Goal: Task Accomplishment & Management: Use online tool/utility

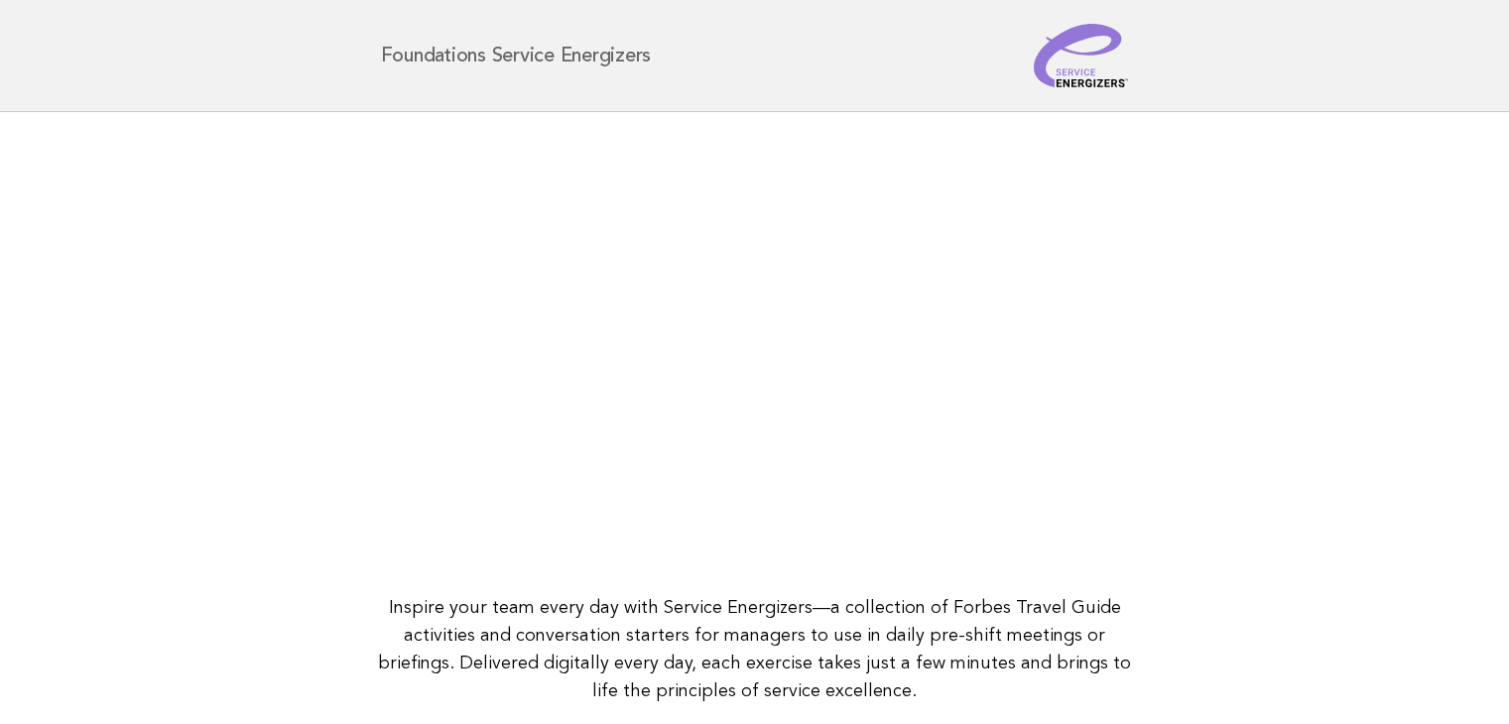
scroll to position [198, 0]
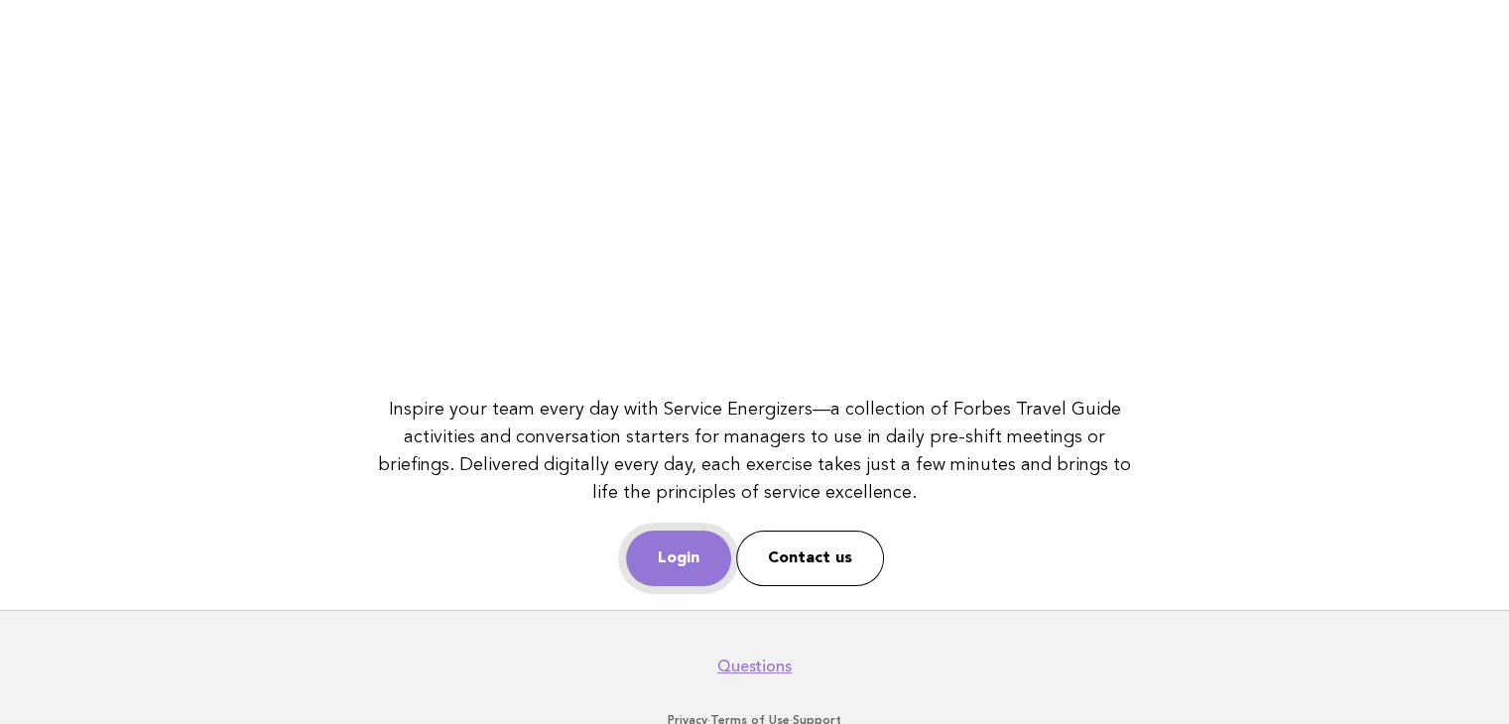
click at [671, 560] on link "Login" at bounding box center [678, 559] width 105 height 56
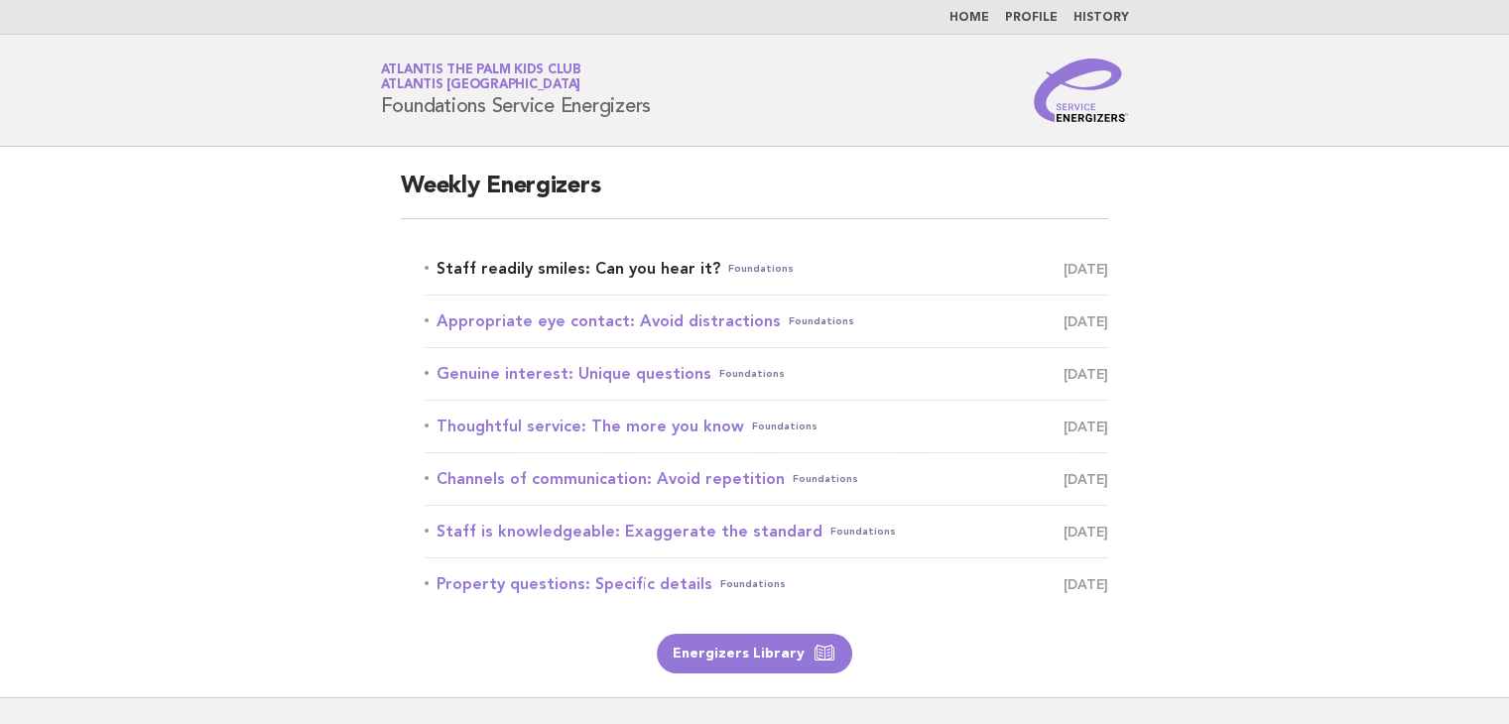
click at [591, 275] on link "Staff readily smiles: Can you hear it? Foundations [DATE]" at bounding box center [766, 269] width 683 height 28
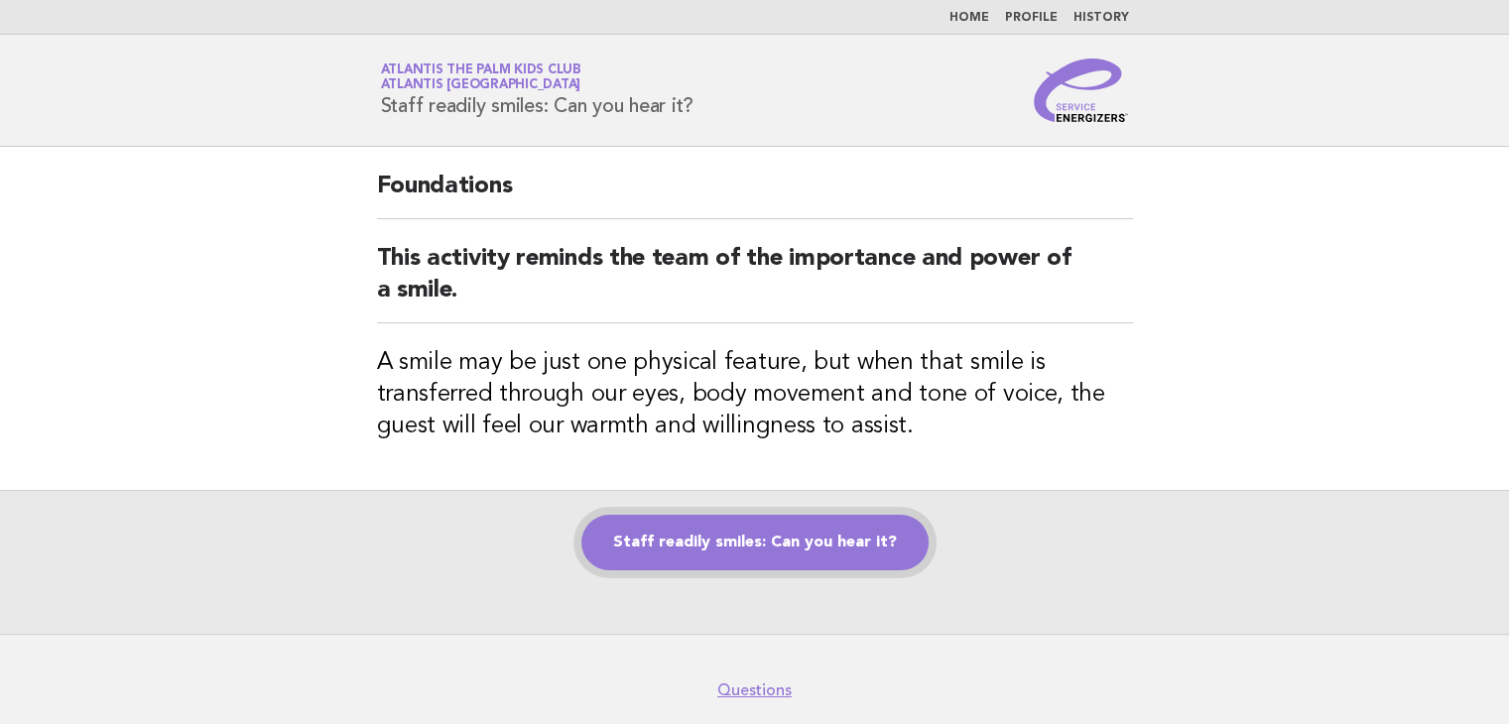
click at [661, 524] on link "Staff readily smiles: Can you hear it?" at bounding box center [754, 543] width 347 height 56
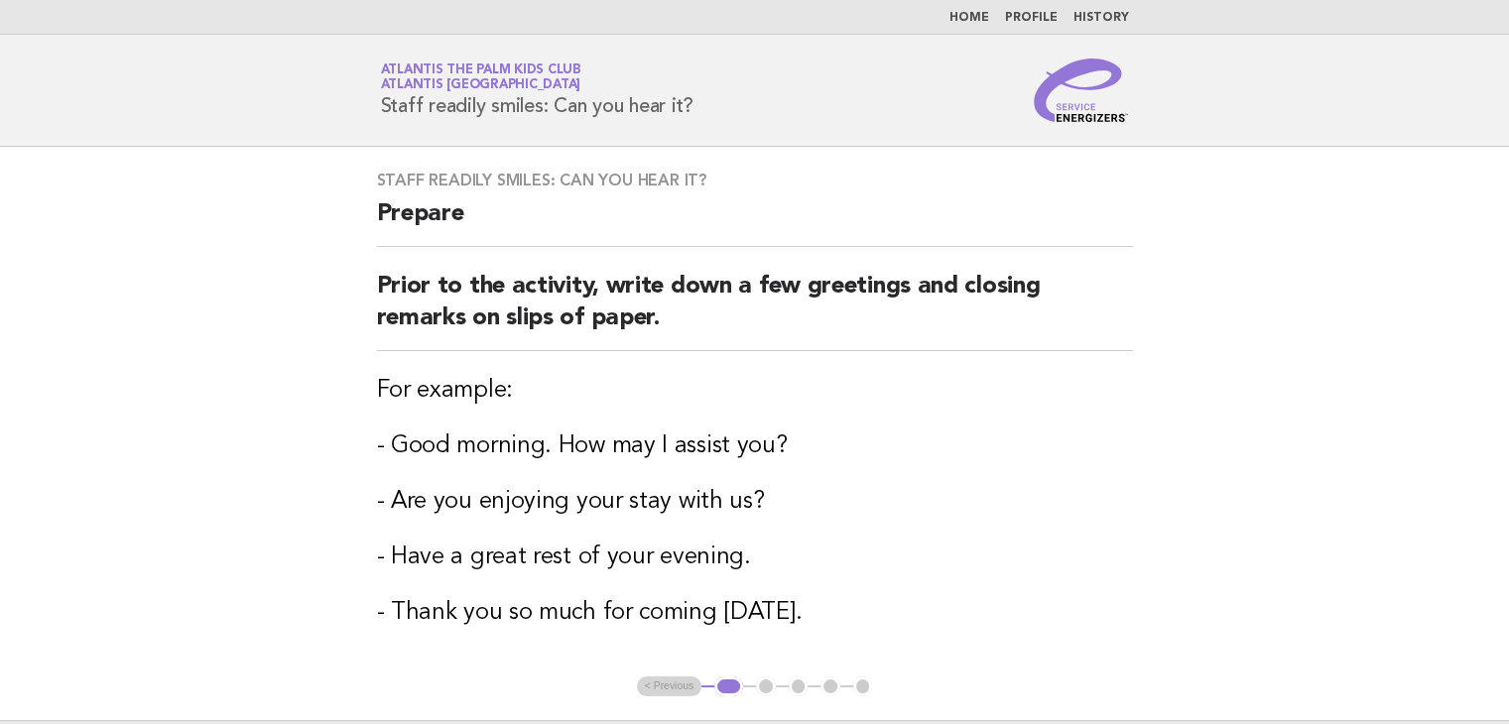
scroll to position [99, 0]
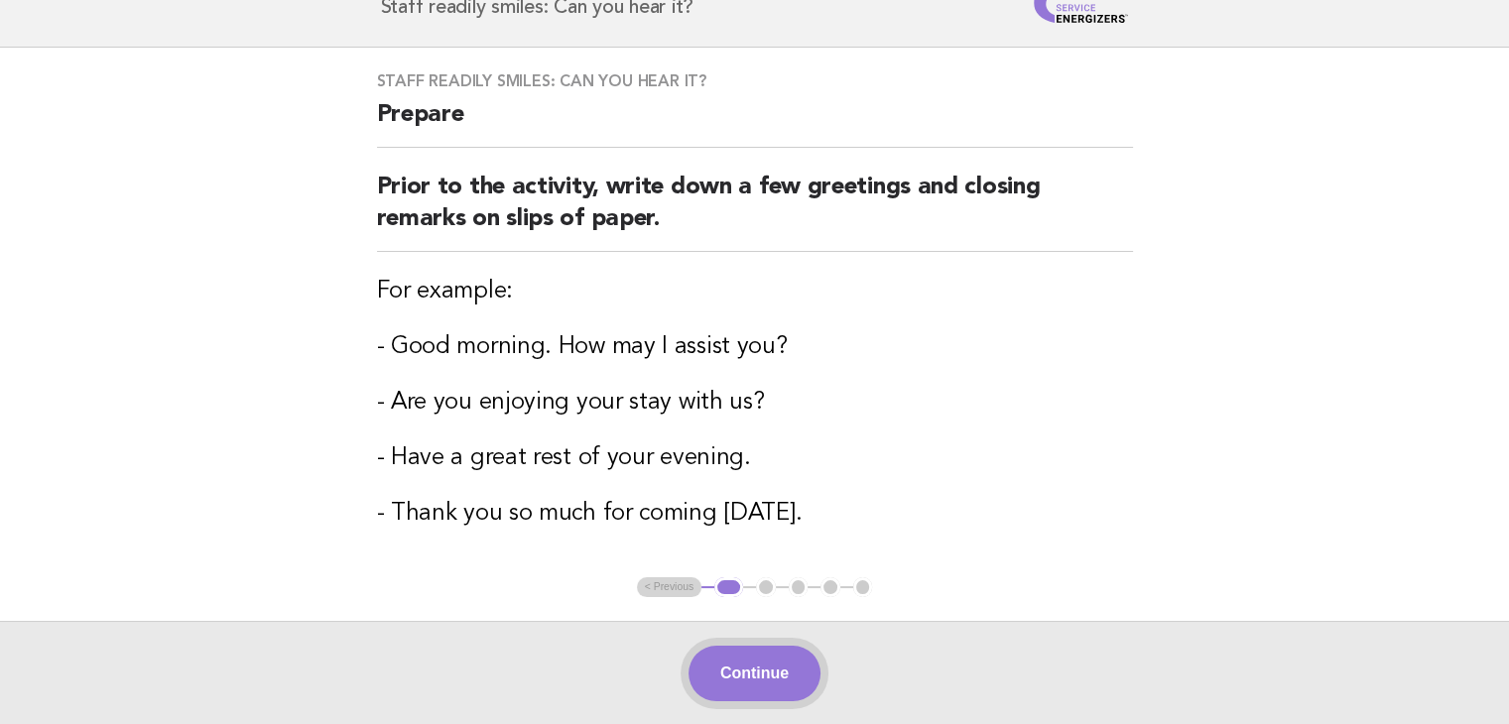
click at [732, 677] on button "Continue" at bounding box center [754, 674] width 132 height 56
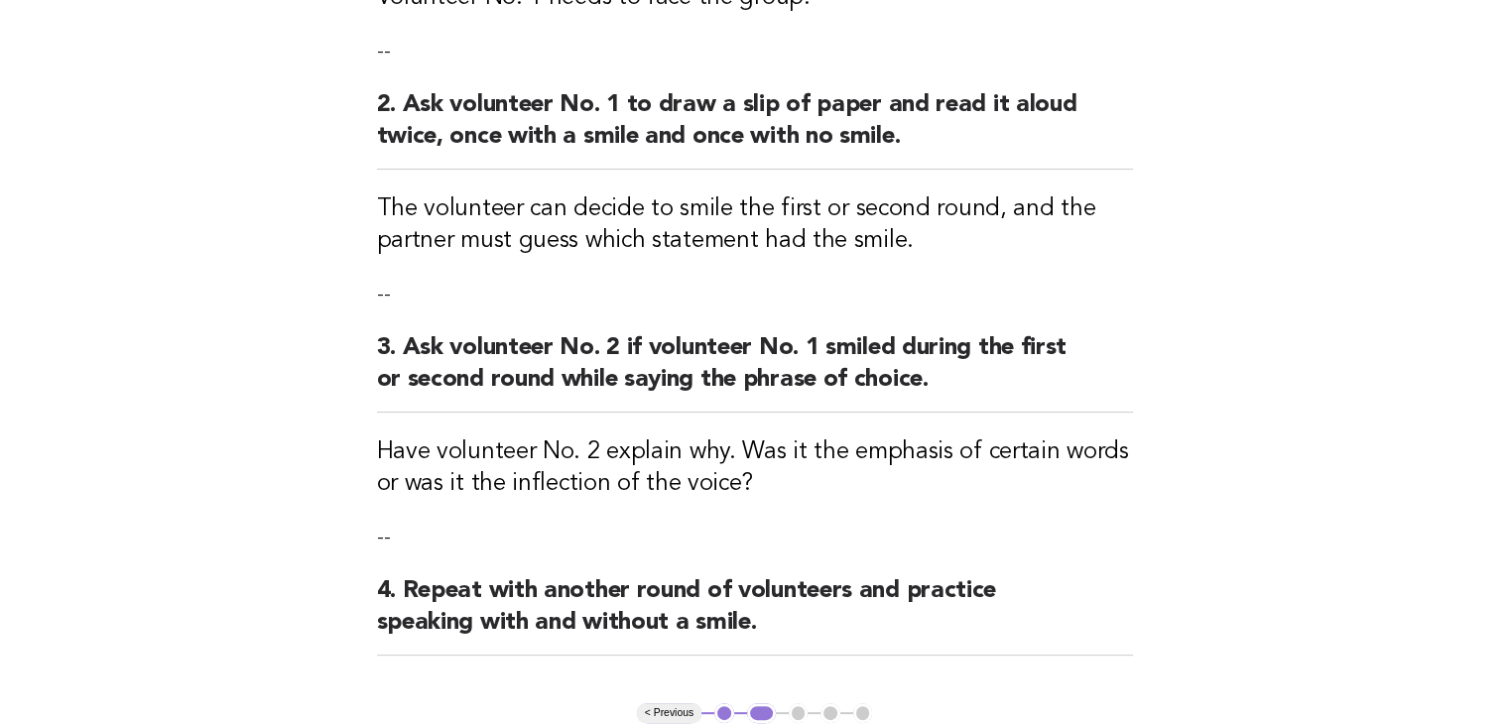
scroll to position [496, 0]
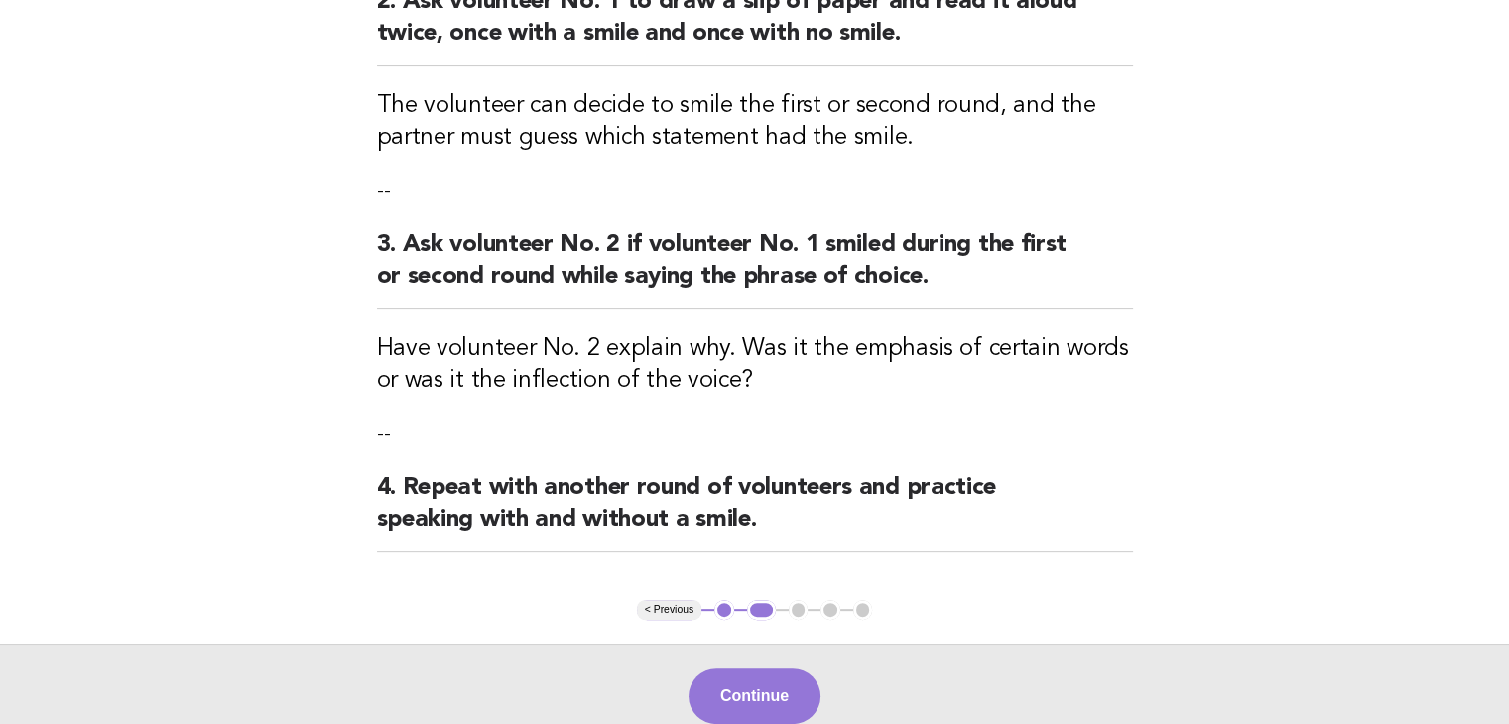
click at [654, 605] on button "< Previous" at bounding box center [669, 610] width 64 height 20
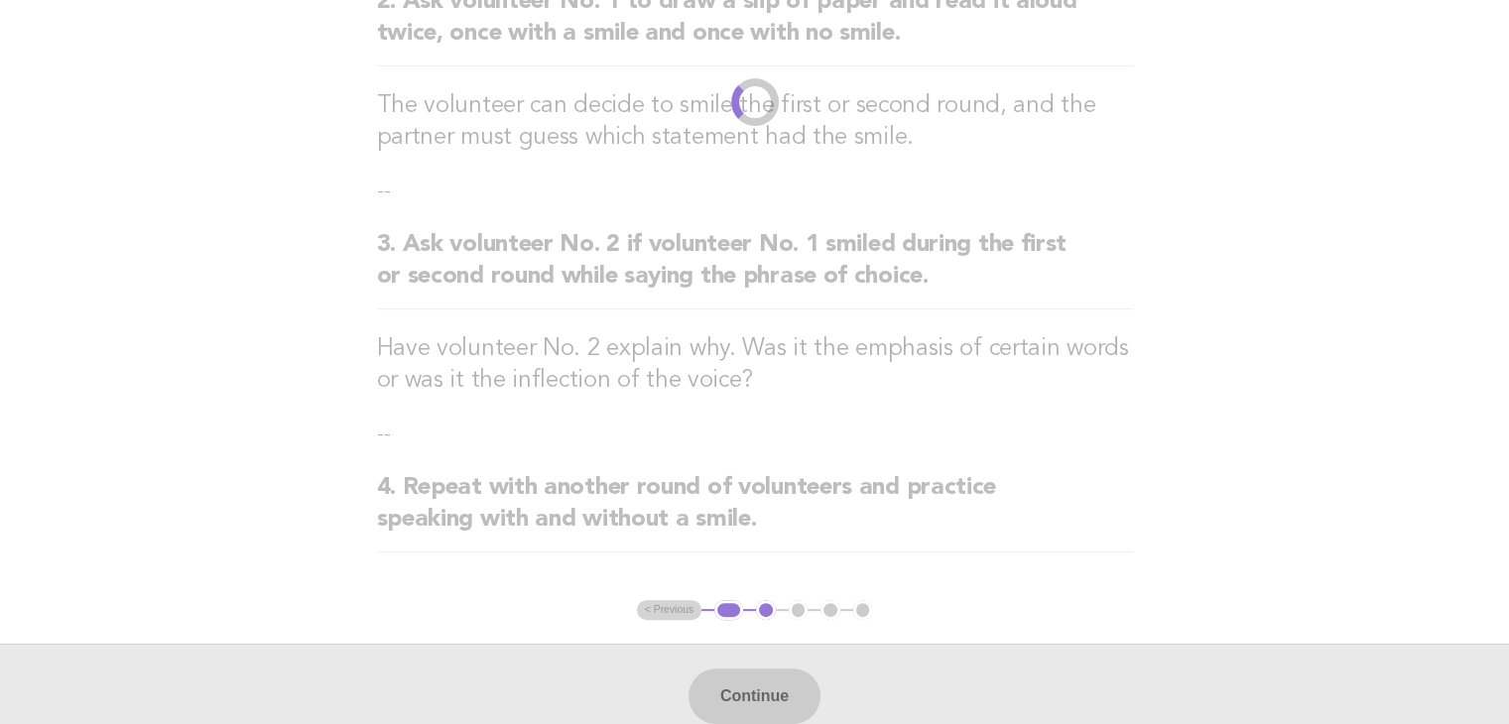
scroll to position [272, 0]
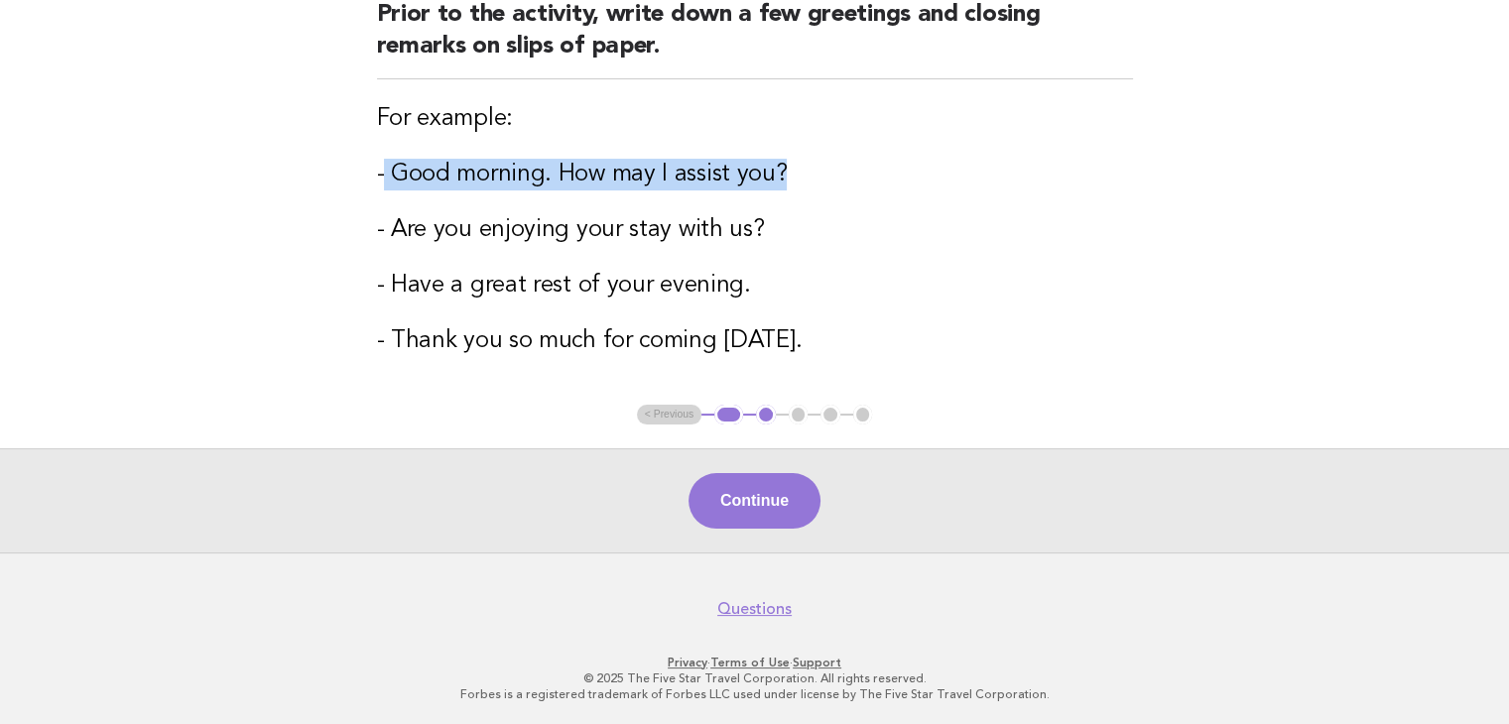
drag, startPoint x: 400, startPoint y: 181, endPoint x: 809, endPoint y: 172, distance: 409.8
click at [809, 172] on h3 "- Good morning. How may I assist you?" at bounding box center [755, 175] width 756 height 32
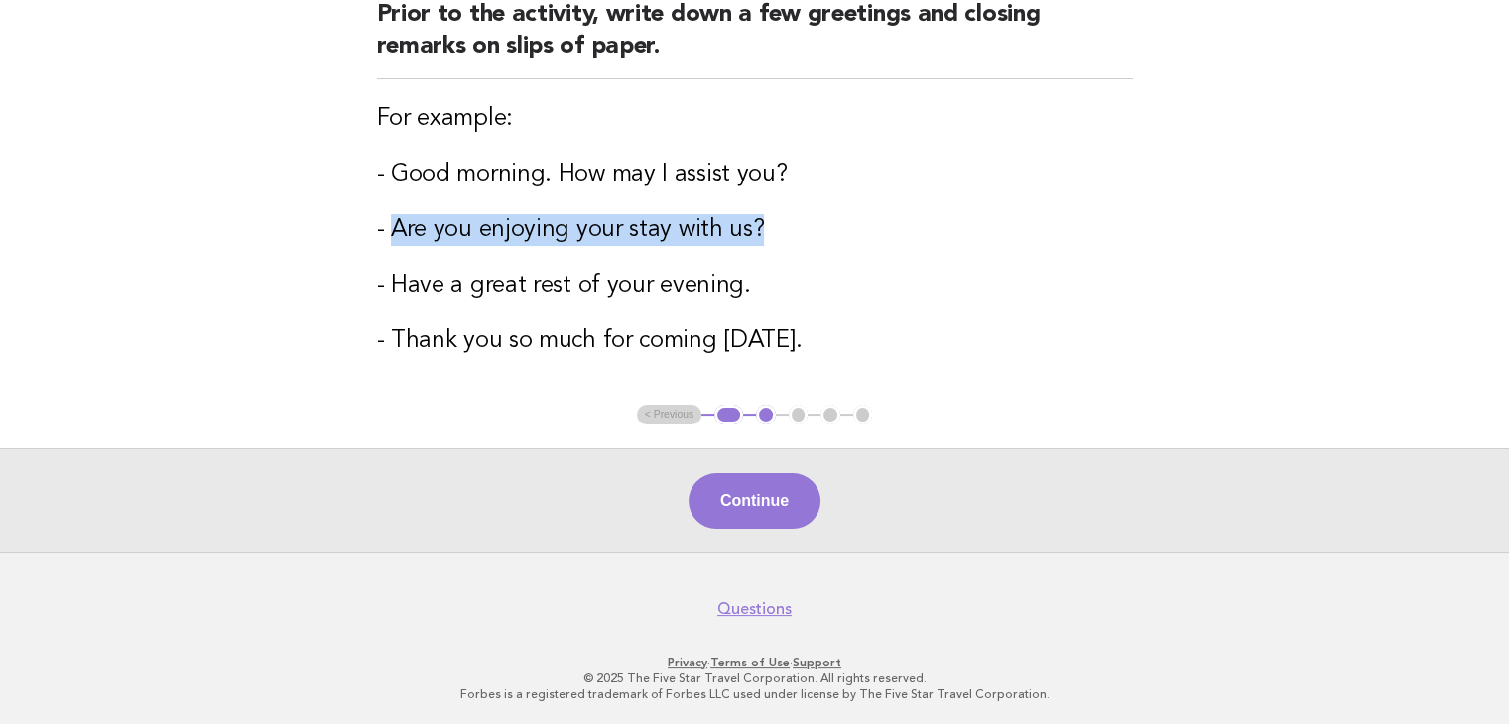
drag, startPoint x: 392, startPoint y: 235, endPoint x: 715, endPoint y: 205, distance: 324.7
click at [772, 241] on h3 "- Are you enjoying your stay with us?" at bounding box center [755, 230] width 756 height 32
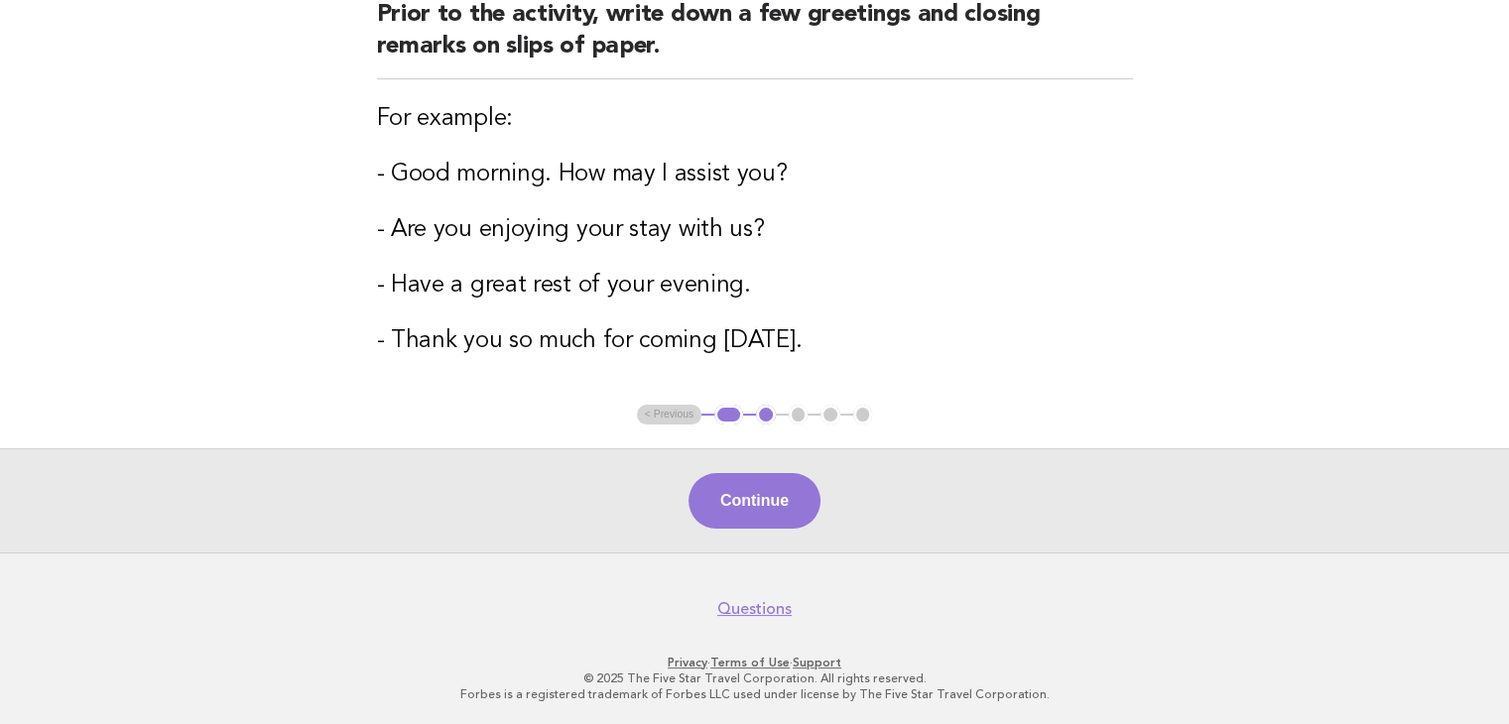
click at [383, 170] on h3 "- Good morning. How may I assist you?" at bounding box center [755, 175] width 756 height 32
drag, startPoint x: 398, startPoint y: 175, endPoint x: 386, endPoint y: 167, distance: 14.3
click at [393, 174] on h3 "- Good morning. How may I assist you?" at bounding box center [755, 175] width 756 height 32
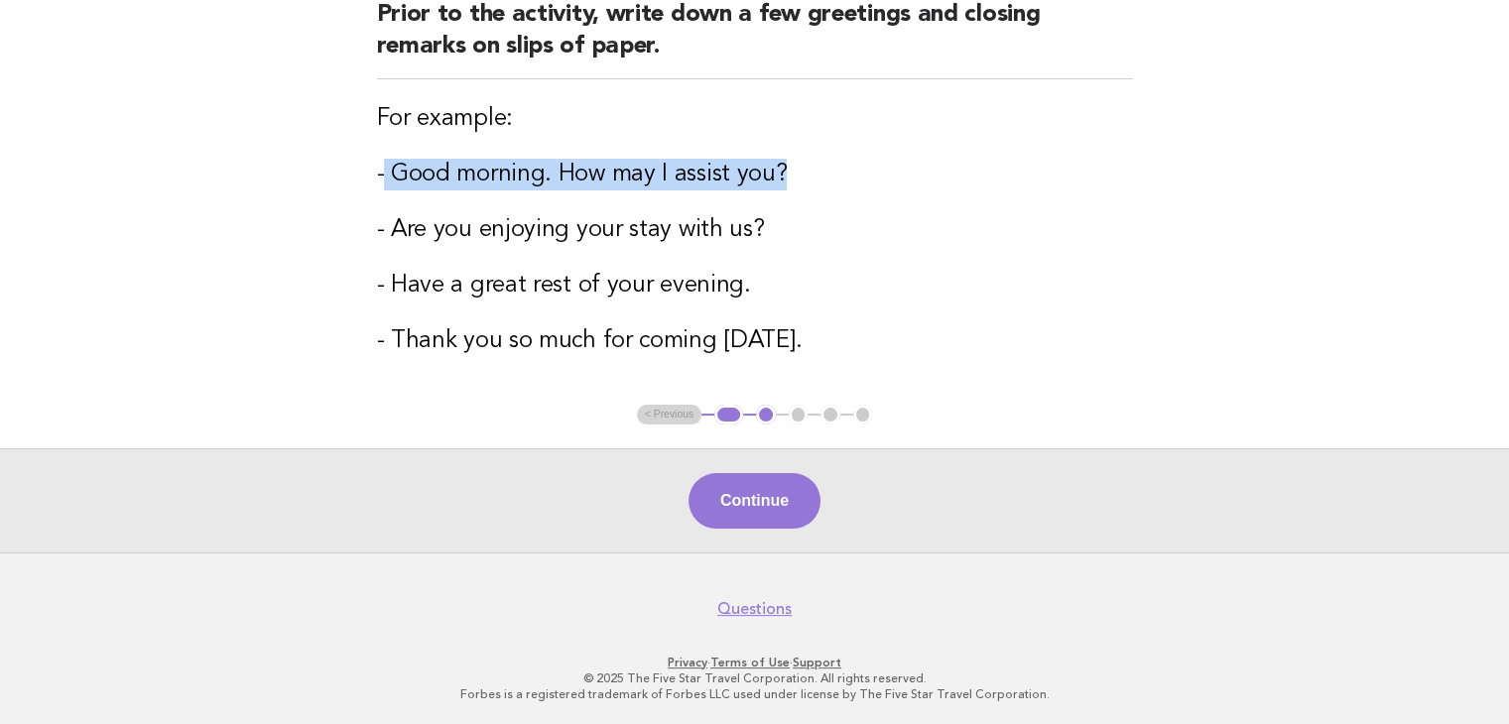
drag, startPoint x: 386, startPoint y: 167, endPoint x: 792, endPoint y: 172, distance: 405.7
click at [792, 172] on h3 "- Good morning. How may I assist you?" at bounding box center [755, 175] width 756 height 32
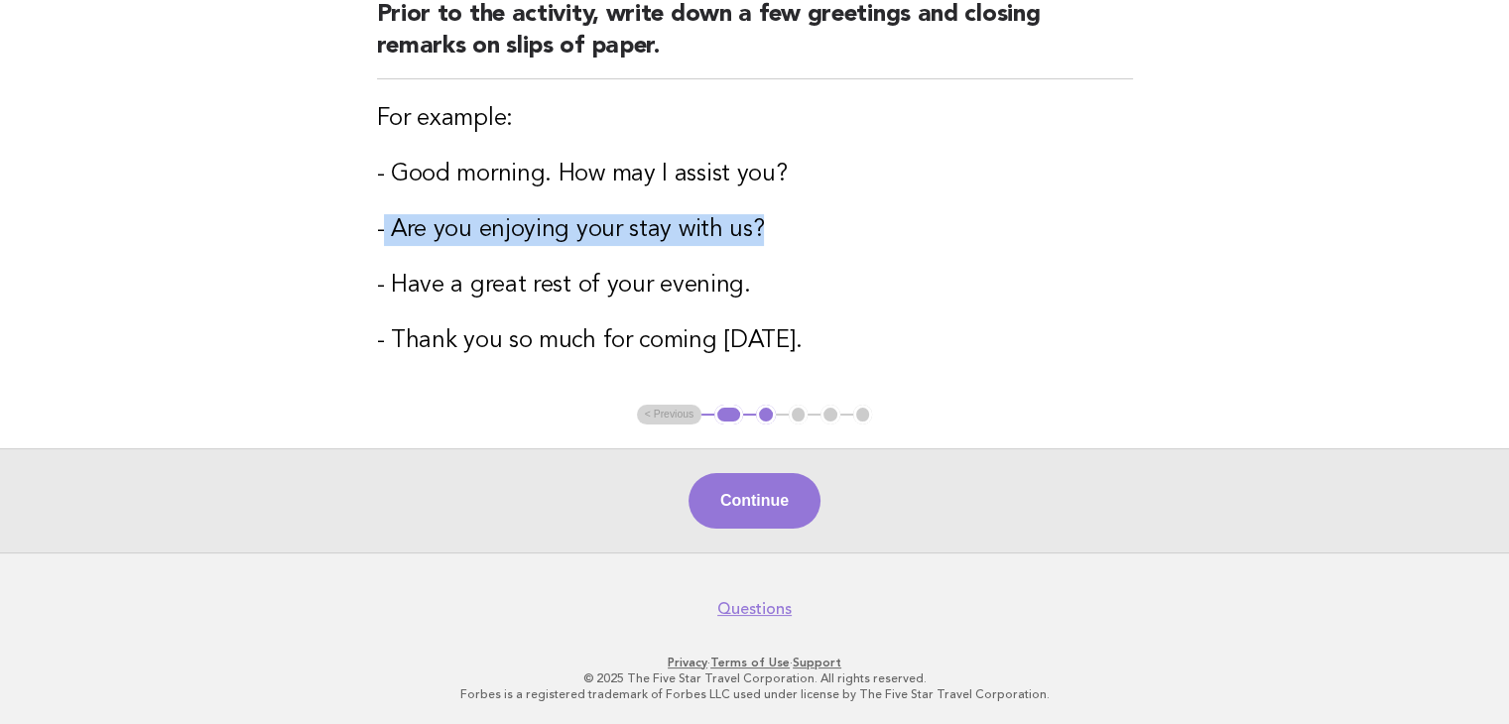
drag, startPoint x: 386, startPoint y: 224, endPoint x: 794, endPoint y: 219, distance: 407.7
click at [794, 219] on h3 "- Are you enjoying your stay with us?" at bounding box center [755, 230] width 756 height 32
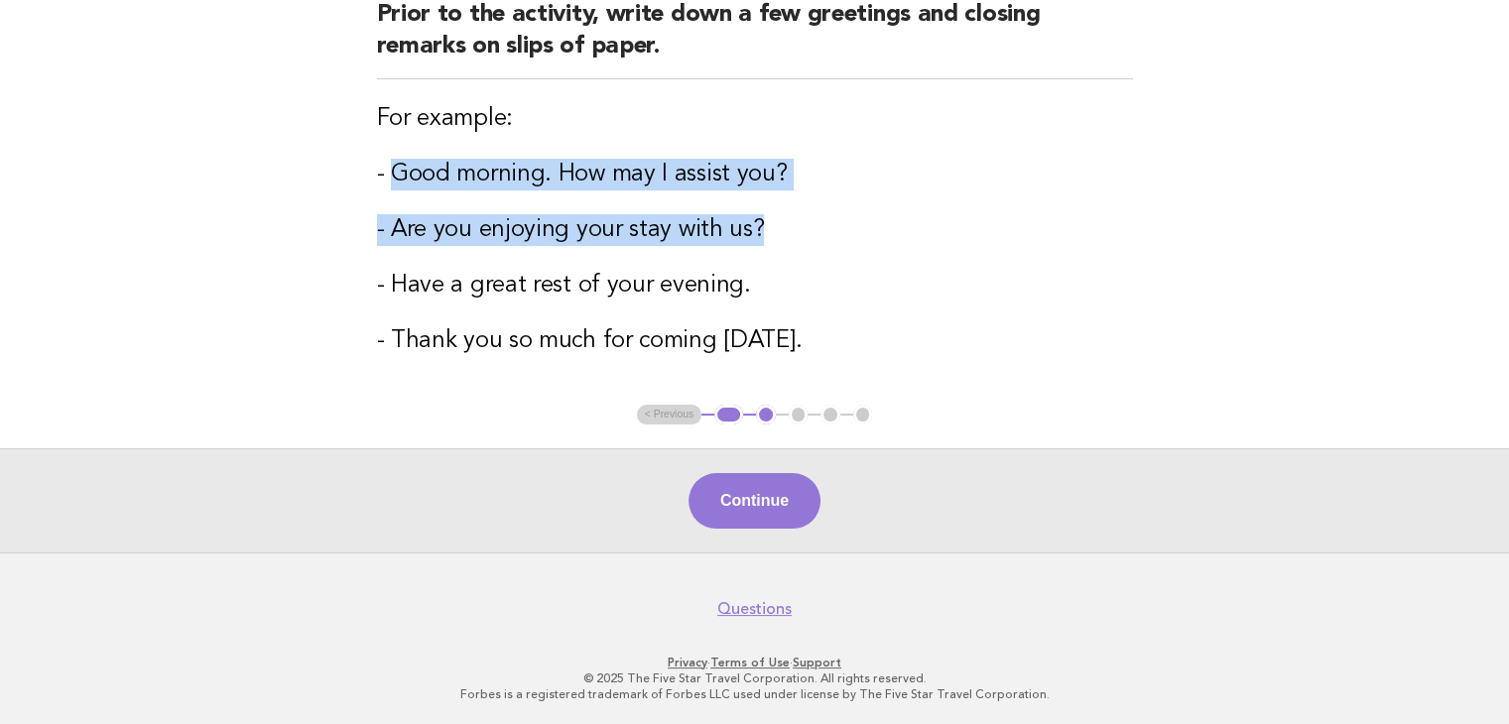
drag, startPoint x: 397, startPoint y: 171, endPoint x: 839, endPoint y: 197, distance: 443.2
click at [839, 197] on div "Staff readily smiles: Can you hear it? Prepare Prior to the activity, write dow…" at bounding box center [754, 140] width 803 height 530
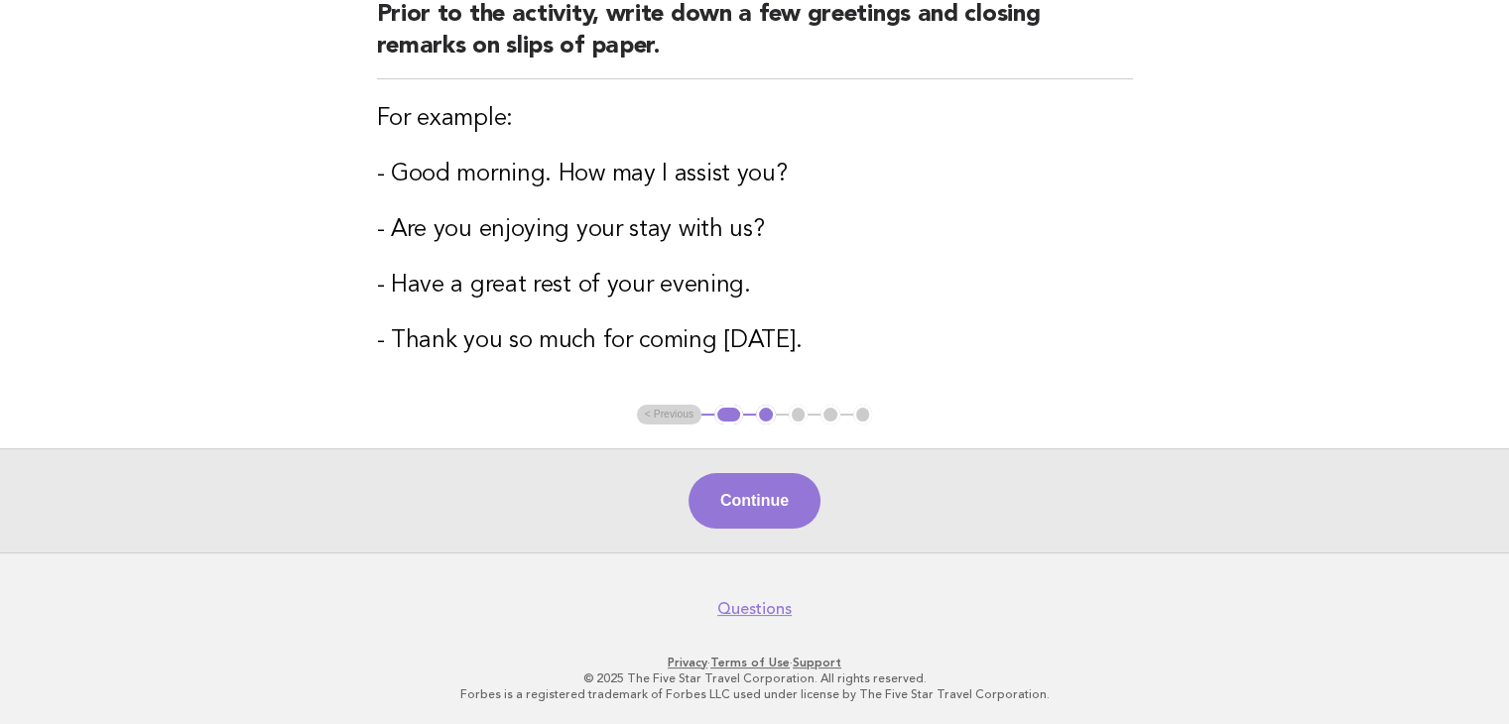
drag, startPoint x: 1106, startPoint y: 296, endPoint x: 1114, endPoint y: 306, distance: 12.7
click at [1107, 295] on h3 "- Have a great rest of your evening." at bounding box center [755, 286] width 756 height 32
click at [761, 488] on button "Continue" at bounding box center [754, 501] width 132 height 56
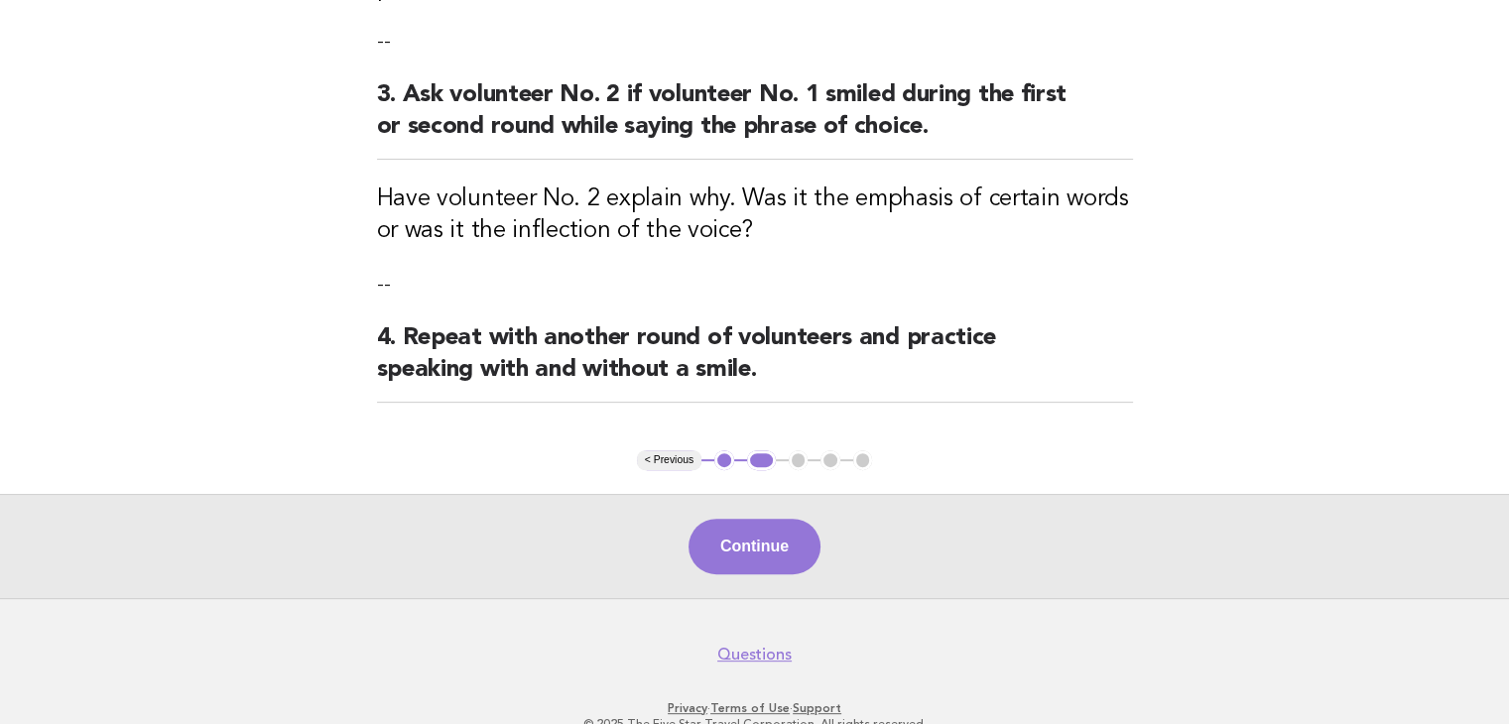
scroll to position [690, 0]
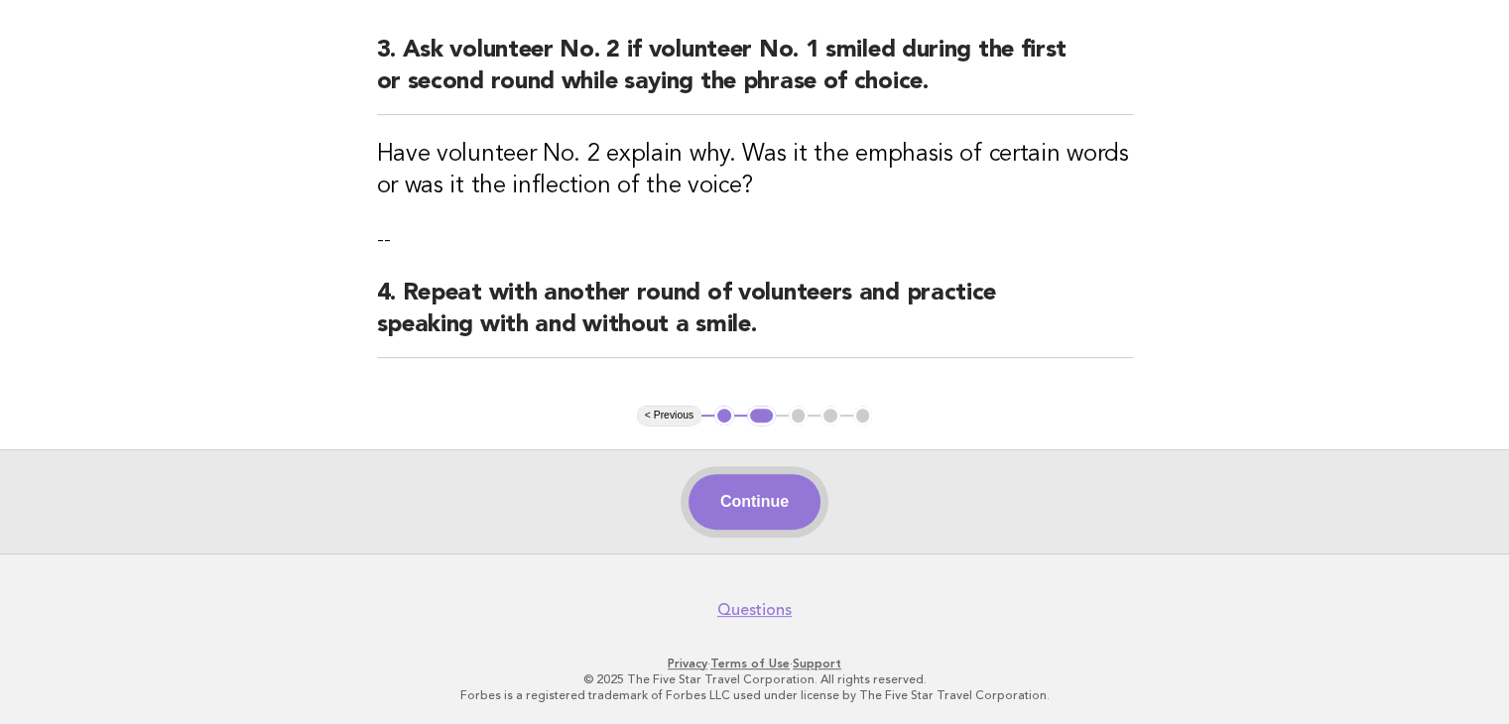
click at [710, 489] on button "Continue" at bounding box center [754, 502] width 132 height 56
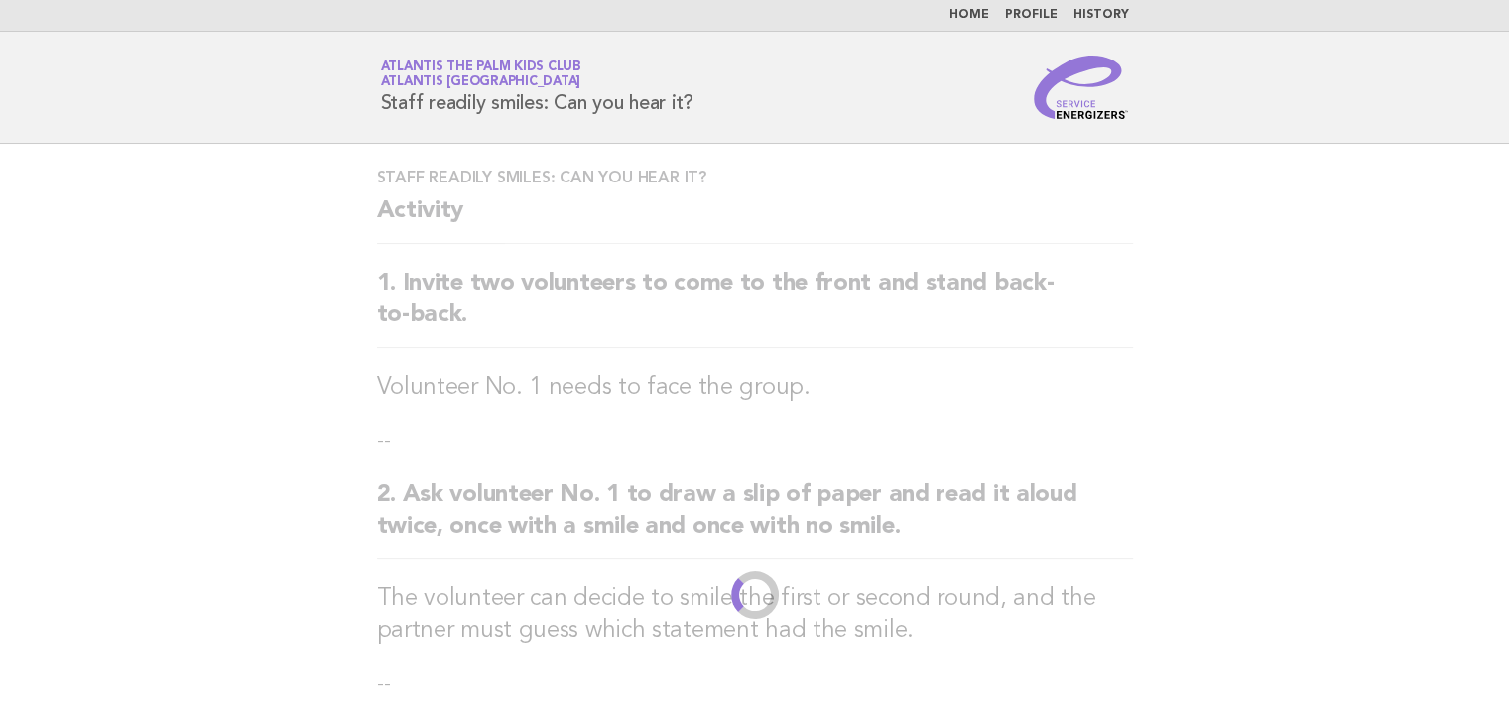
scroll to position [0, 0]
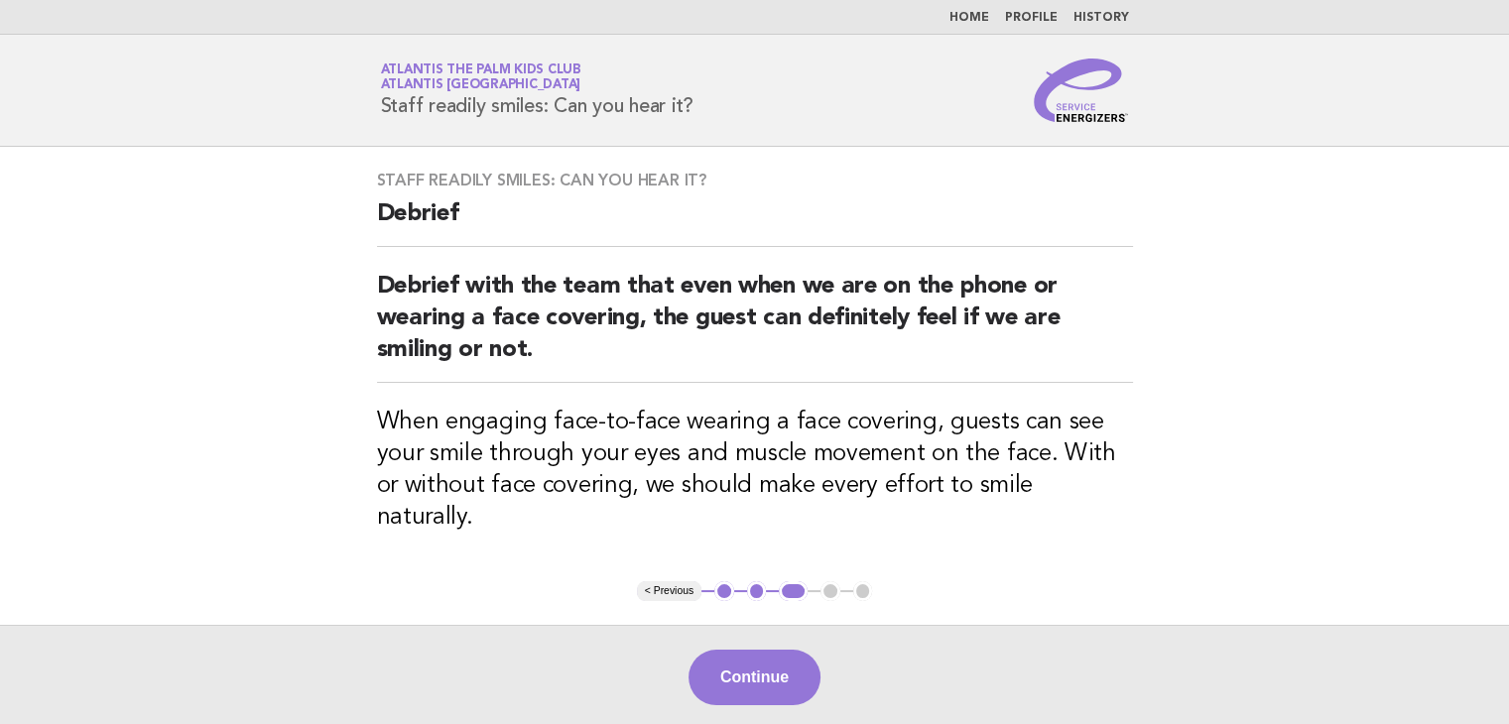
click at [656, 581] on button "< Previous" at bounding box center [669, 591] width 64 height 20
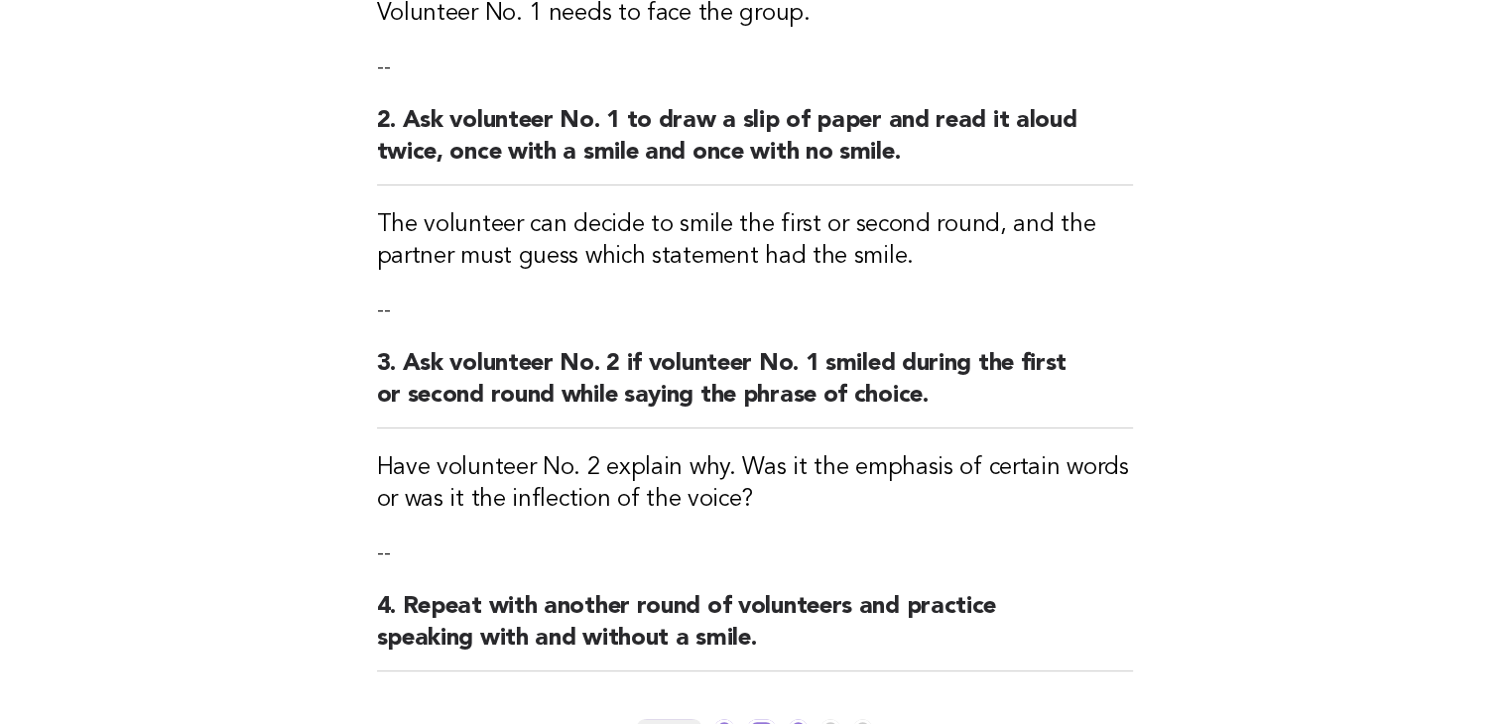
scroll to position [496, 0]
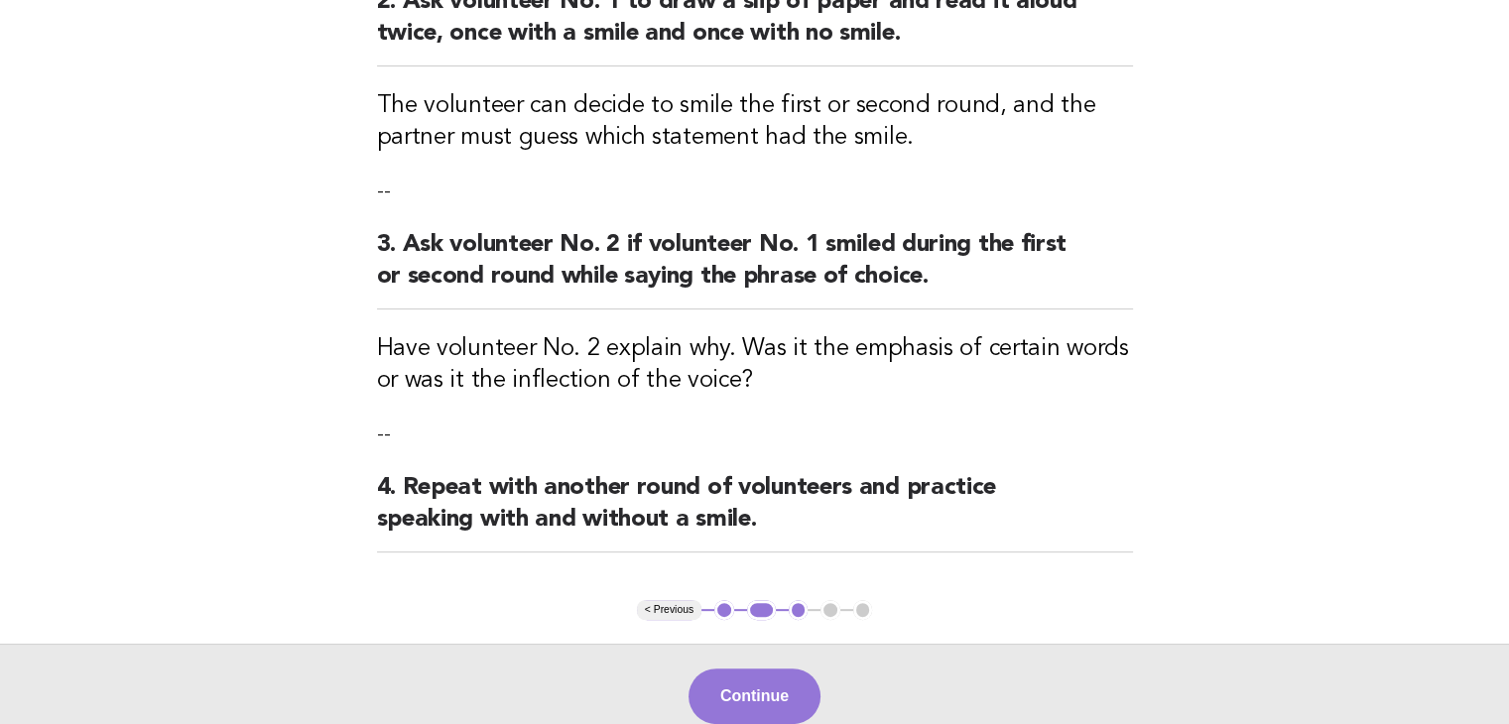
click at [670, 612] on button "< Previous" at bounding box center [669, 610] width 64 height 20
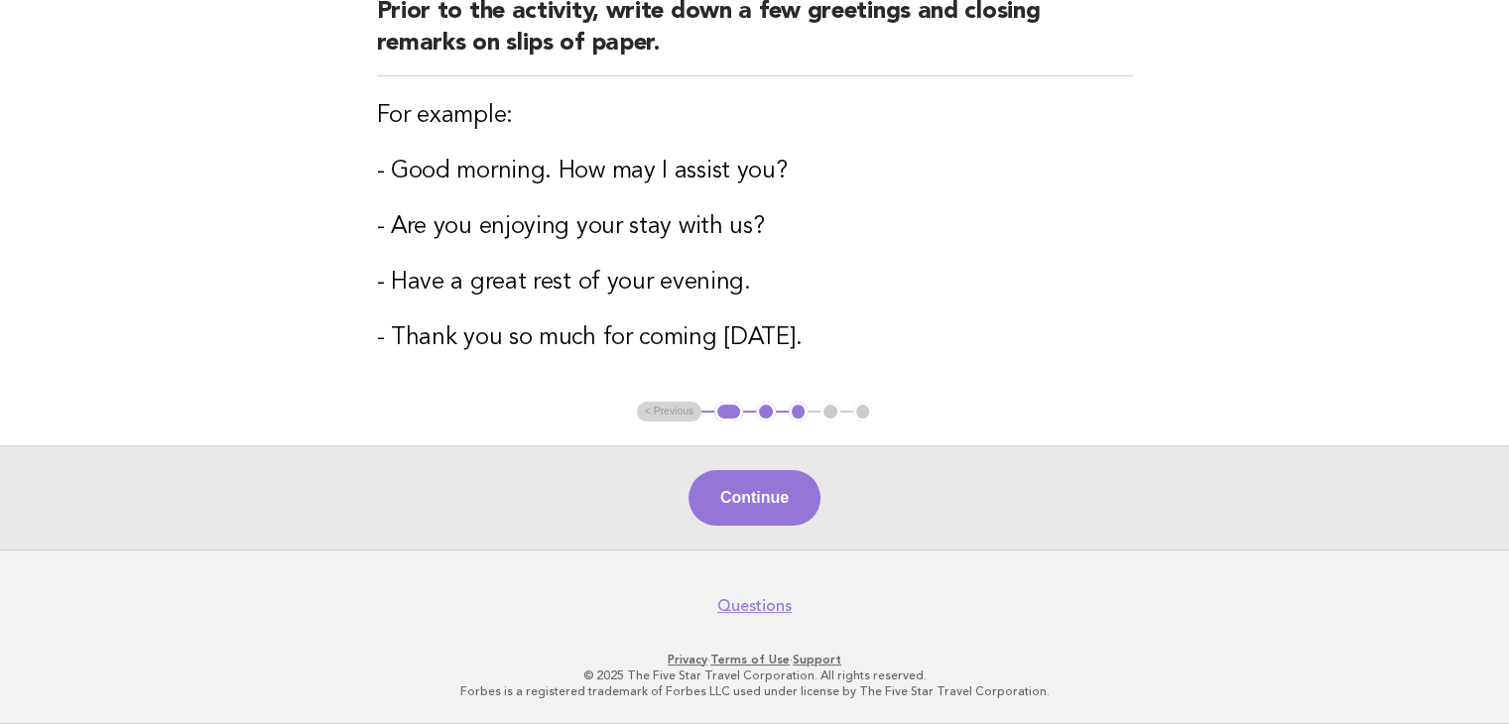
scroll to position [272, 0]
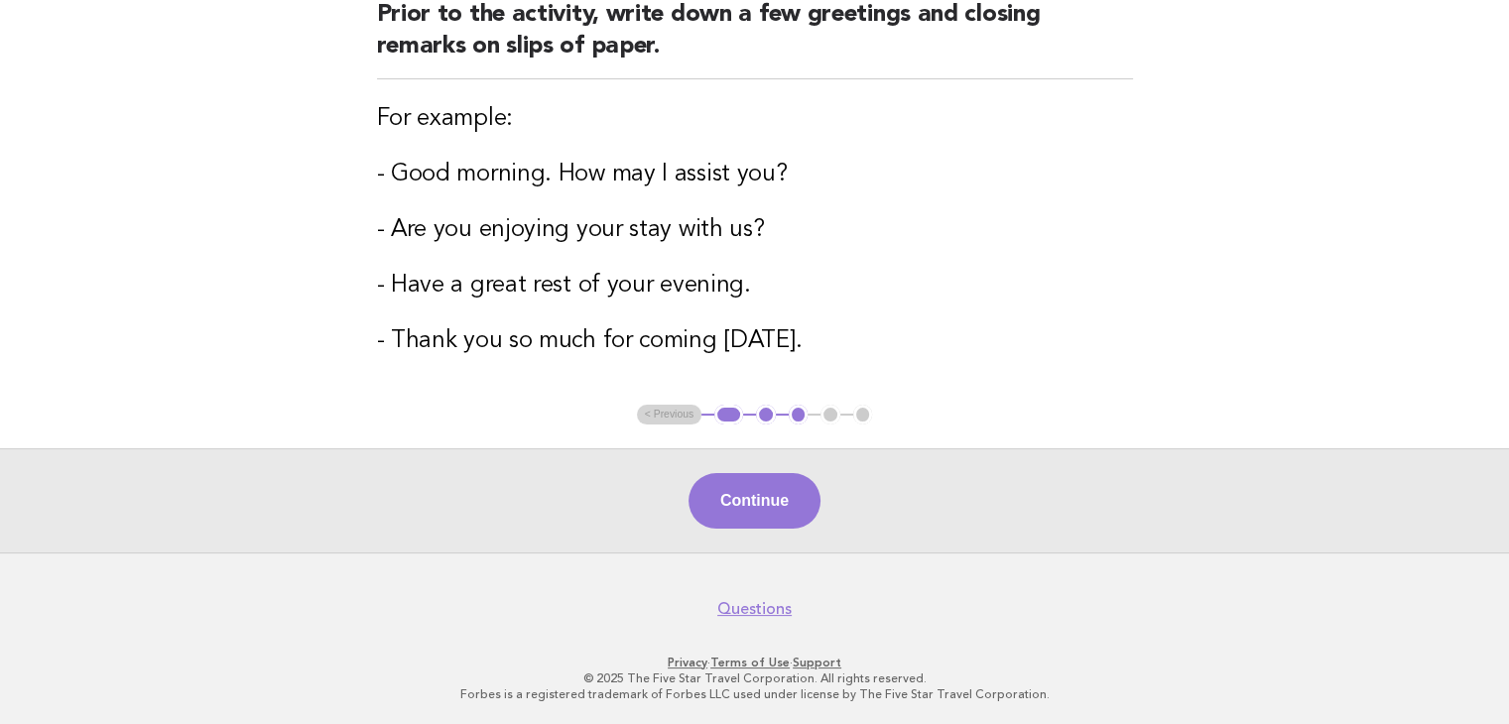
click at [1373, 52] on main "Staff readily smiles: Can you hear it? Prepare Prior to the activity, write dow…" at bounding box center [754, 213] width 1509 height 677
click at [737, 497] on button "Continue" at bounding box center [754, 501] width 132 height 56
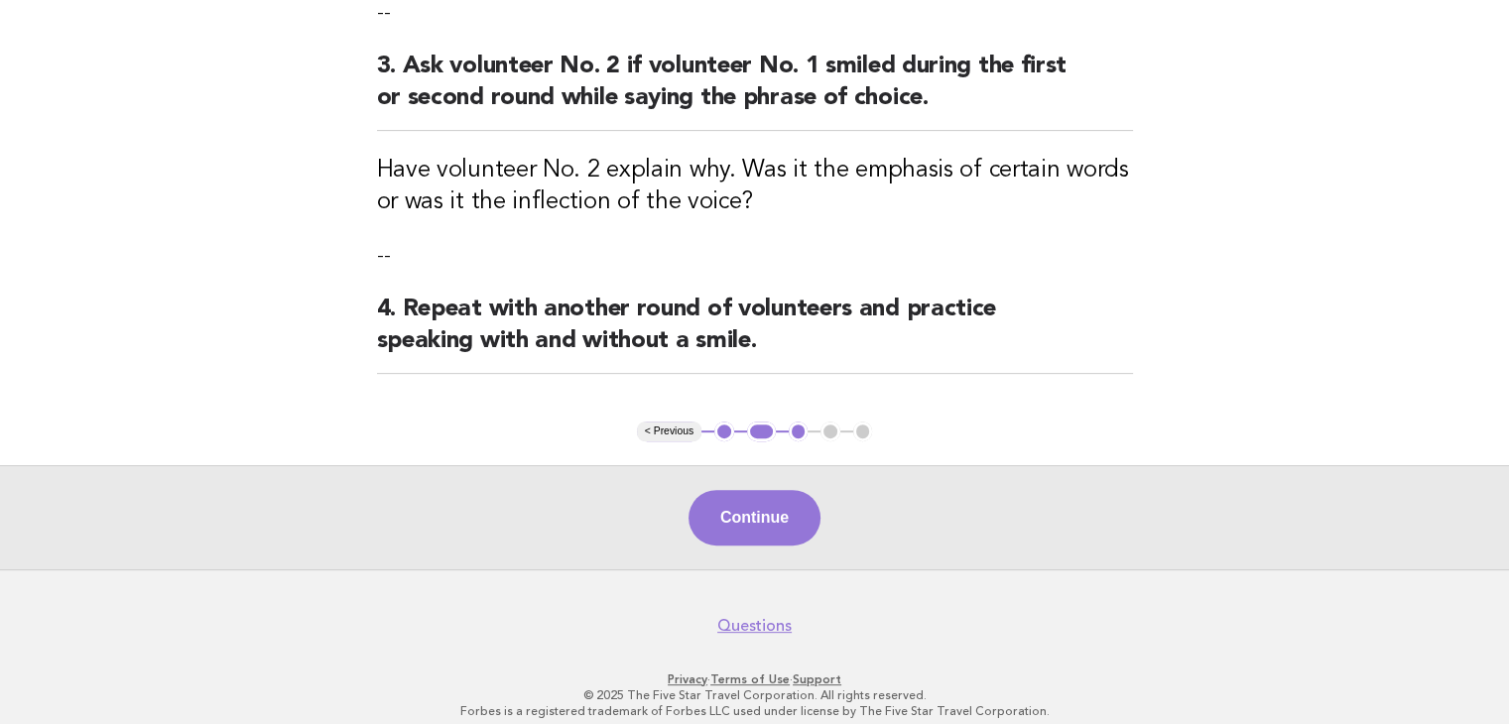
scroll to position [690, 0]
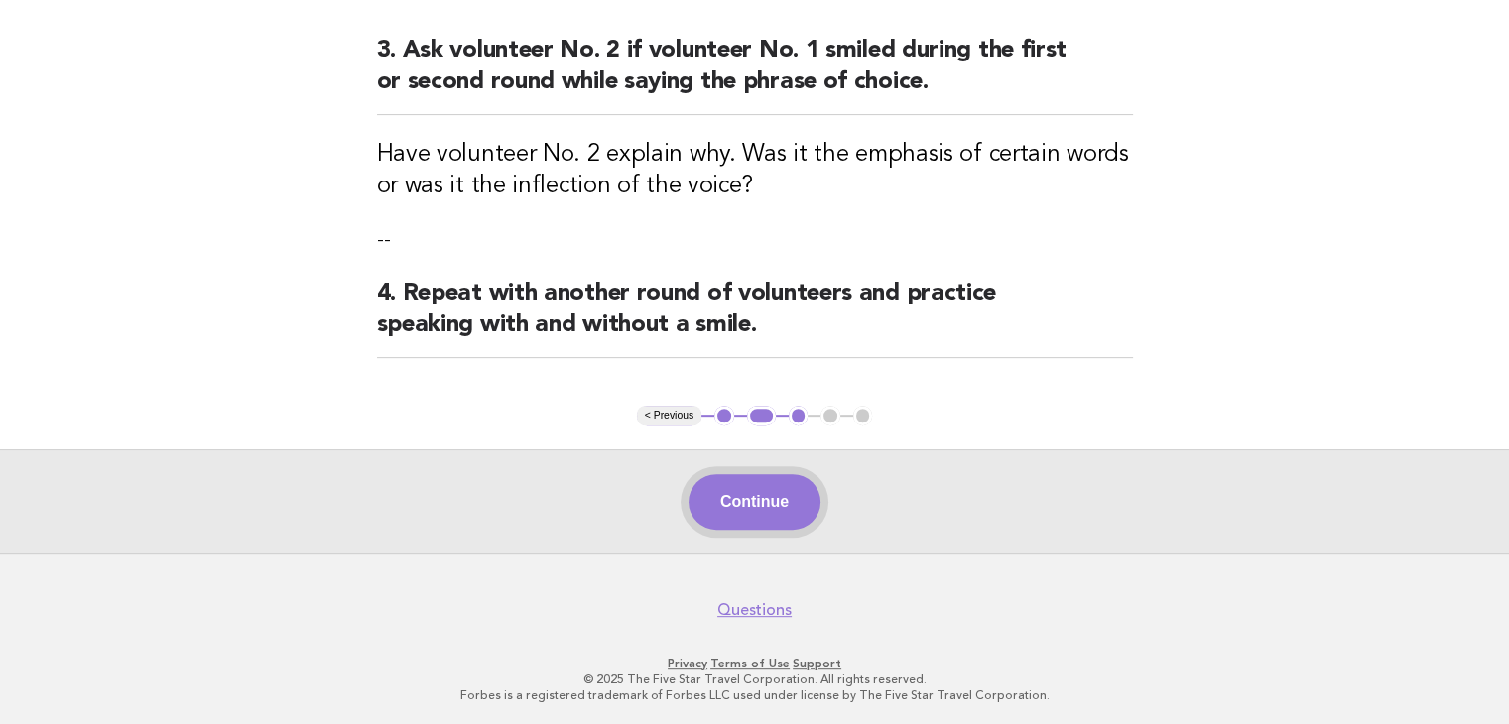
click at [785, 489] on button "Continue" at bounding box center [754, 502] width 132 height 56
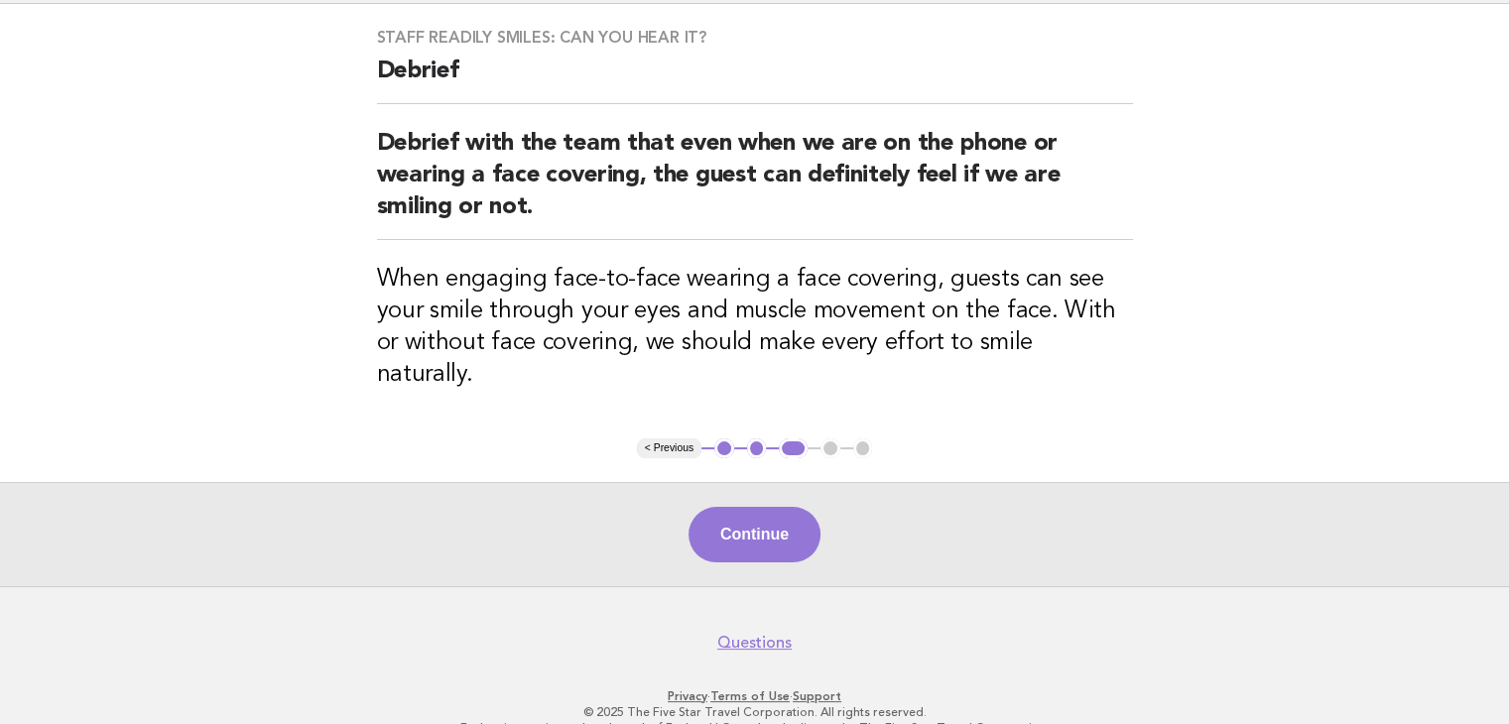
scroll to position [145, 0]
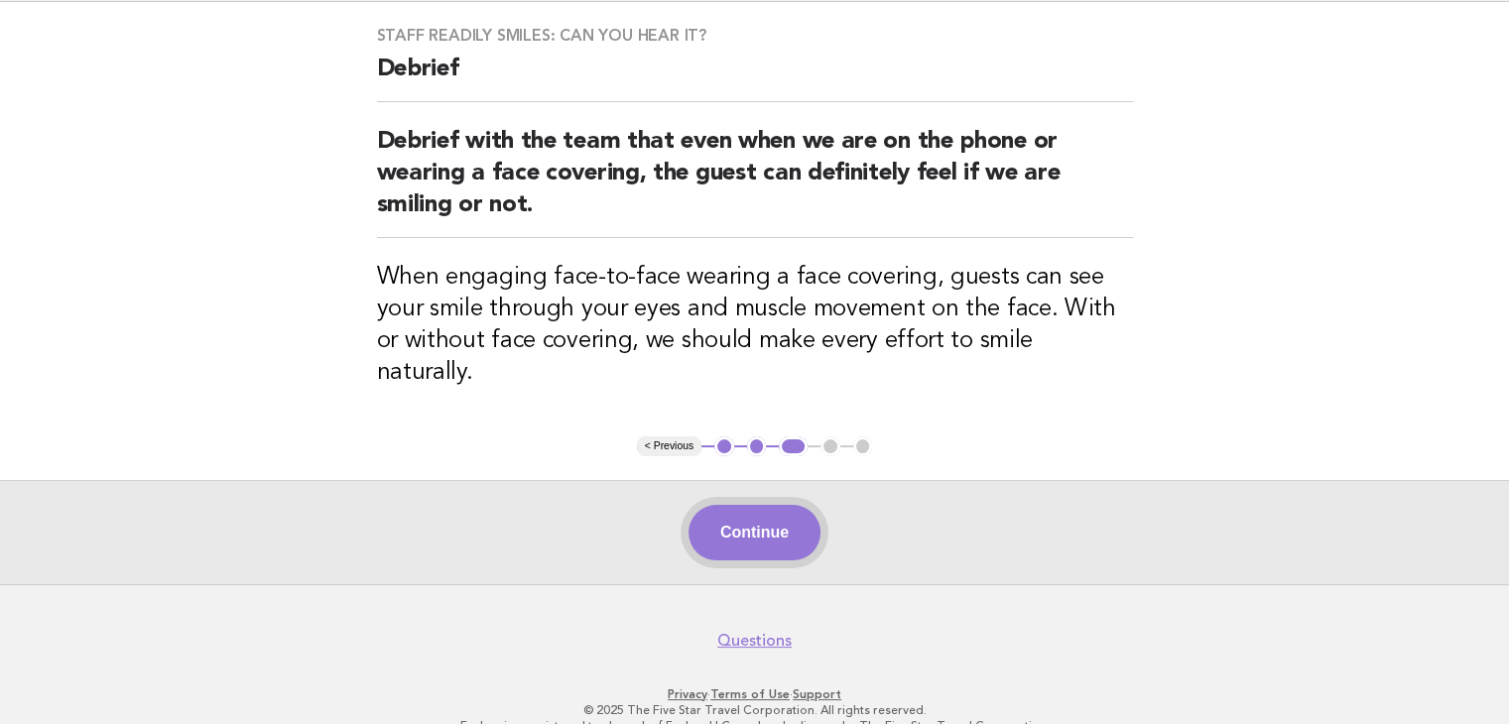
click at [780, 505] on button "Continue" at bounding box center [754, 533] width 132 height 56
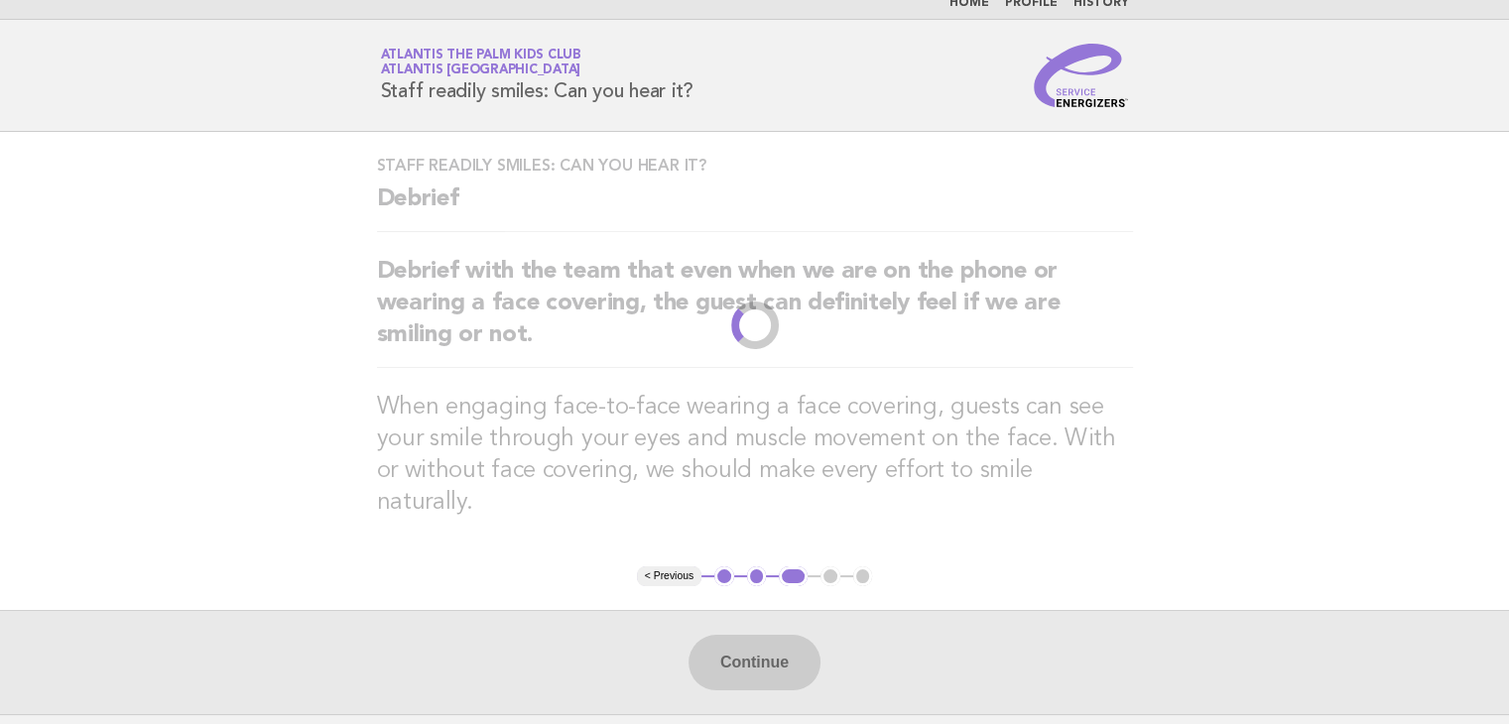
scroll to position [0, 0]
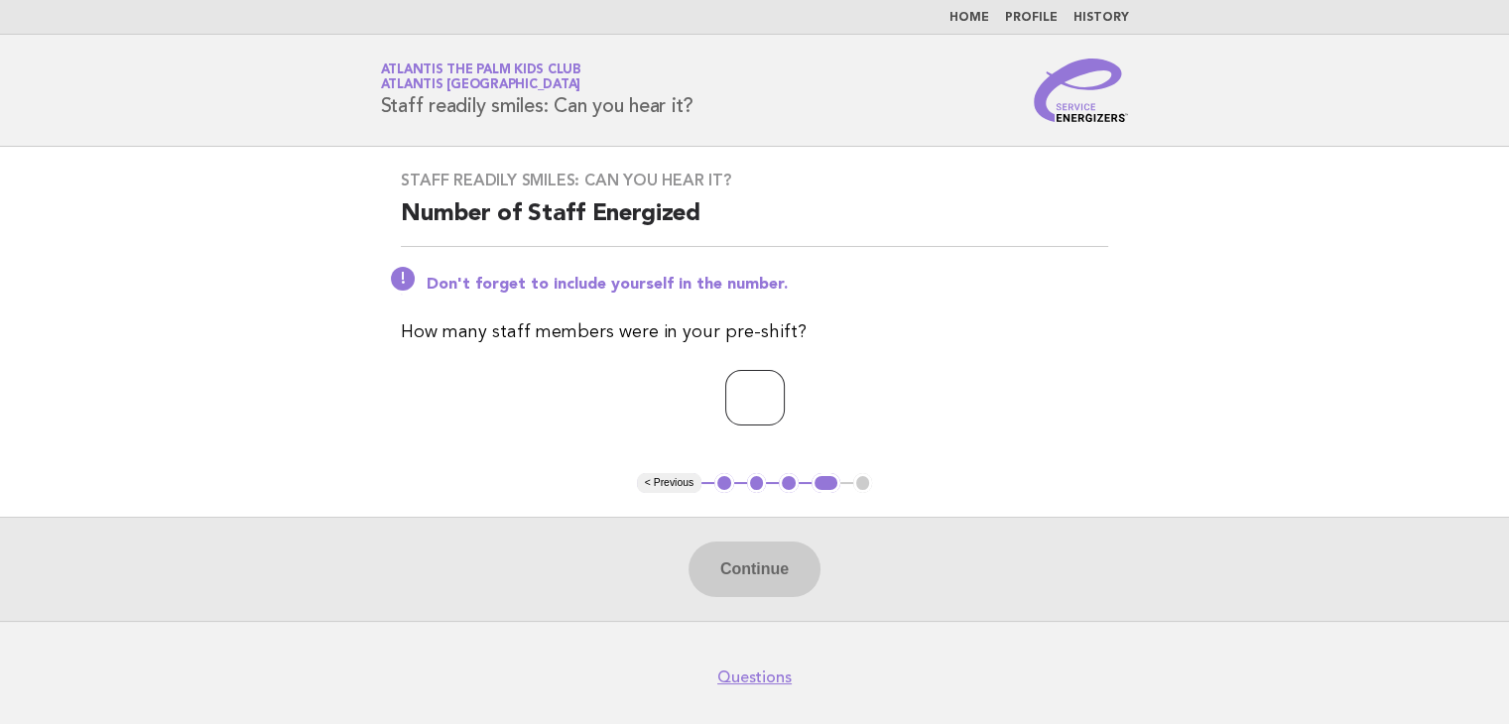
click at [746, 383] on input "number" at bounding box center [755, 398] width 60 height 56
type input "*"
click at [787, 557] on button "Continue" at bounding box center [754, 570] width 132 height 56
